Goal: Answer question/provide support

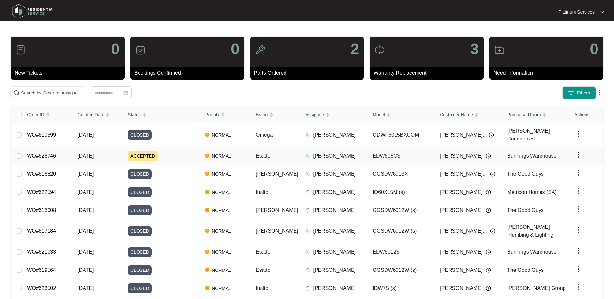
click at [195, 157] on div "ACCEPTED" at bounding box center [164, 156] width 72 height 10
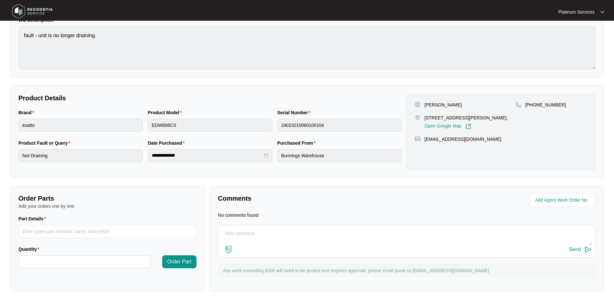
scroll to position [70, 0]
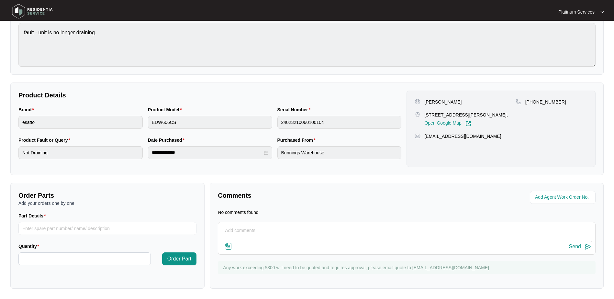
click at [282, 229] on textarea at bounding box center [406, 233] width 370 height 17
click at [257, 229] on textarea at bounding box center [406, 233] width 370 height 17
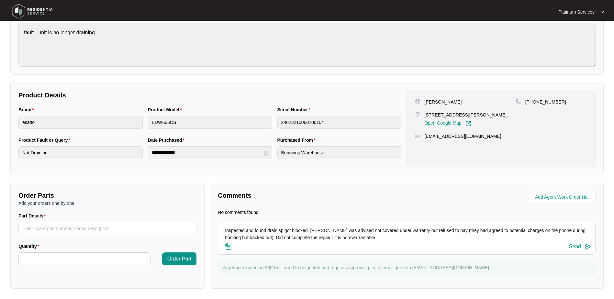
type textarea "Inspected and found drain spigot blocked. [PERSON_NAME] was advised not covered…"
click at [576, 247] on div "Send" at bounding box center [575, 247] width 12 height 6
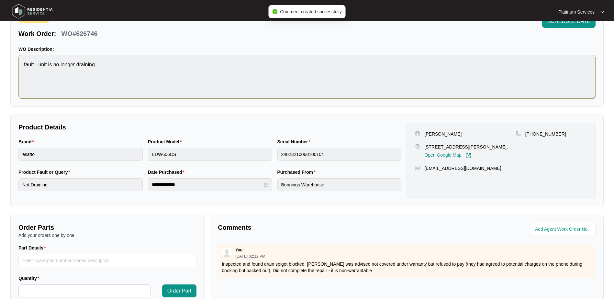
scroll to position [0, 0]
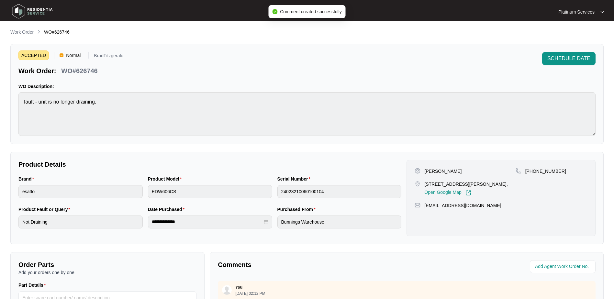
click at [28, 30] on p "Work Order" at bounding box center [21, 32] width 23 height 6
